Goal: Find specific page/section: Find specific page/section

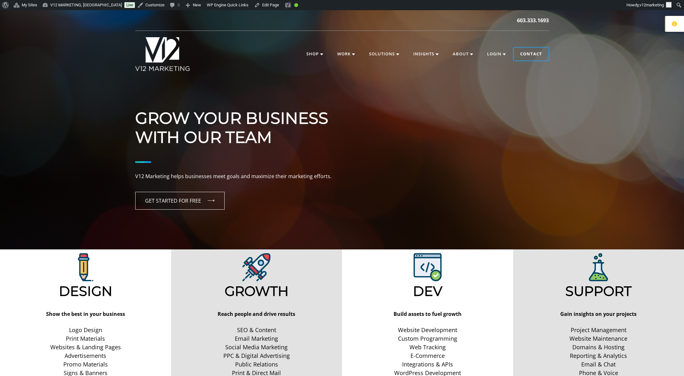
click at [529, 55] on link "Contact" at bounding box center [531, 54] width 35 height 13
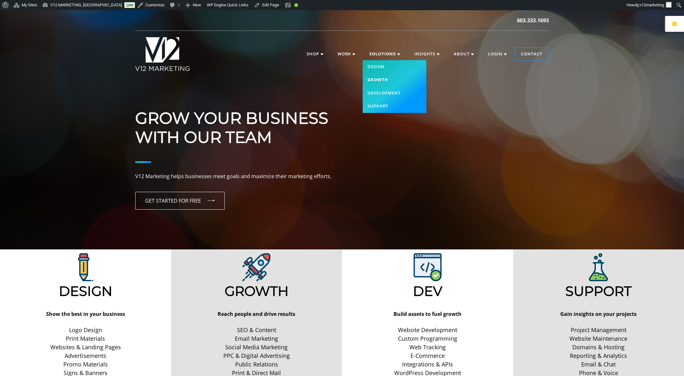
click at [388, 78] on link "Growth" at bounding box center [395, 79] width 64 height 13
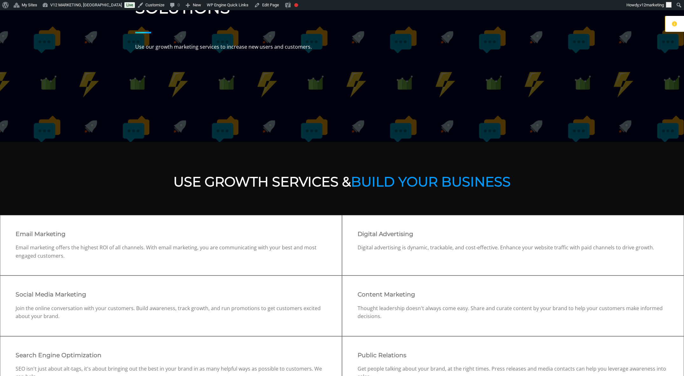
scroll to position [186, 0]
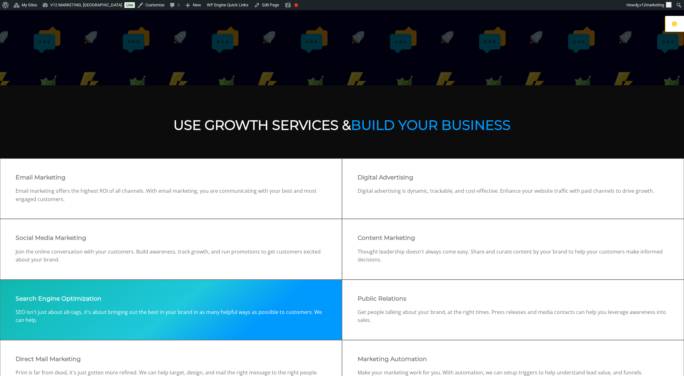
click at [184, 303] on div "Search Engine Optimization SEO isn't just about alt-tags, it's about bringing o…" at bounding box center [171, 310] width 342 height 60
